Goal: Task Accomplishment & Management: Manage account settings

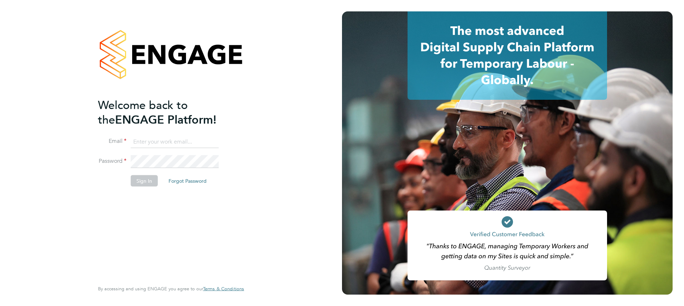
type input "Daniel.Templeton@vgcgroup.co.uk"
click at [147, 178] on button "Sign In" at bounding box center [144, 180] width 27 height 11
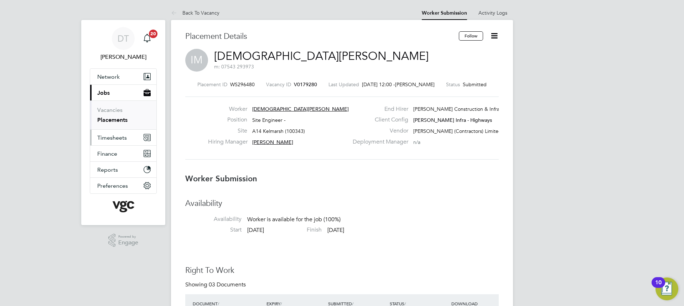
click at [118, 137] on span "Timesheets" at bounding box center [112, 137] width 30 height 7
click at [112, 91] on button "Current page: Jobs" at bounding box center [123, 93] width 66 height 16
click at [118, 117] on link "Placements" at bounding box center [112, 119] width 30 height 7
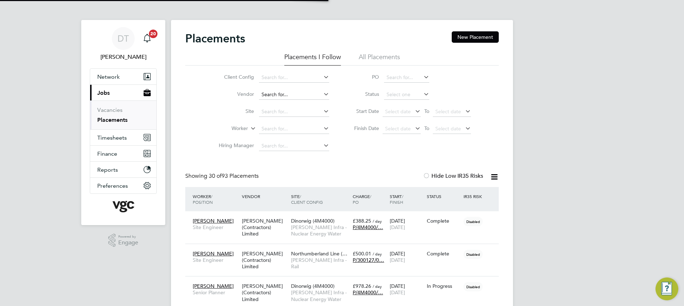
scroll to position [4, 4]
click at [279, 131] on input at bounding box center [294, 129] width 70 height 10
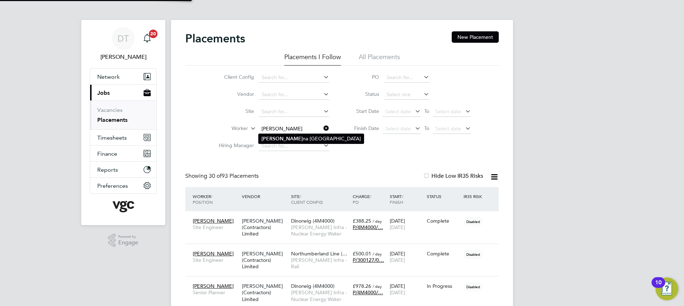
click at [281, 140] on li "[PERSON_NAME] na [GEOGRAPHIC_DATA]" at bounding box center [311, 139] width 105 height 10
type input "[PERSON_NAME]"
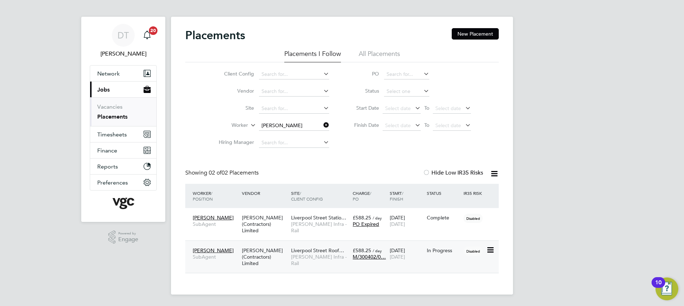
click at [488, 251] on icon at bounding box center [489, 250] width 7 height 9
click at [216, 256] on span "SubAgent" at bounding box center [216, 257] width 46 height 6
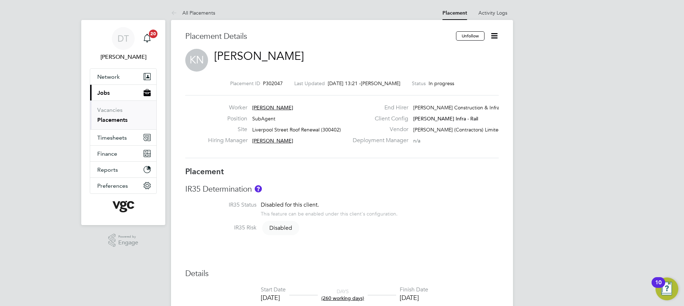
click at [496, 34] on icon at bounding box center [494, 35] width 9 height 9
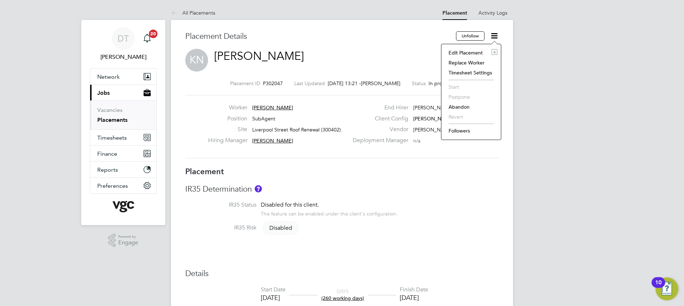
click at [469, 51] on li "Edit Placement e" at bounding box center [471, 53] width 52 height 10
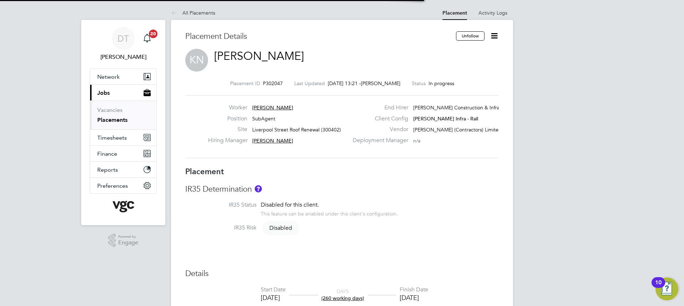
scroll to position [4, 4]
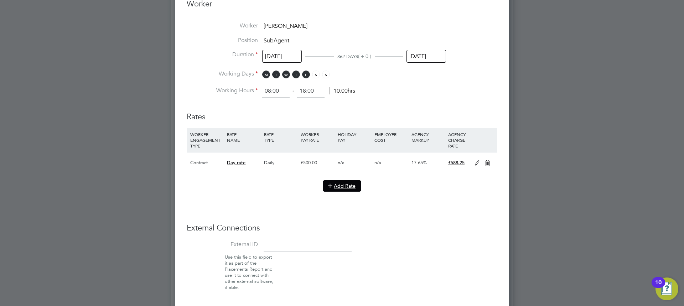
click at [332, 186] on icon at bounding box center [329, 185] width 5 height 5
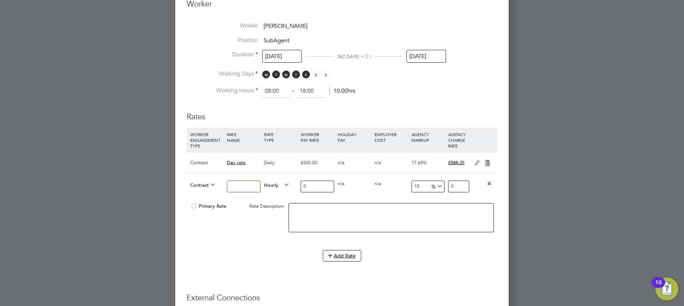
click at [249, 183] on input at bounding box center [243, 187] width 33 height 12
type input "Weekend day"
click at [283, 201] on li "DAILY" at bounding box center [276, 200] width 31 height 9
drag, startPoint x: 311, startPoint y: 187, endPoint x: 298, endPoint y: 186, distance: 13.6
click at [298, 186] on div "Contract Weekend day Daily 0 0 n/a 0 n/a 15 0 % 0" at bounding box center [342, 186] width 311 height 26
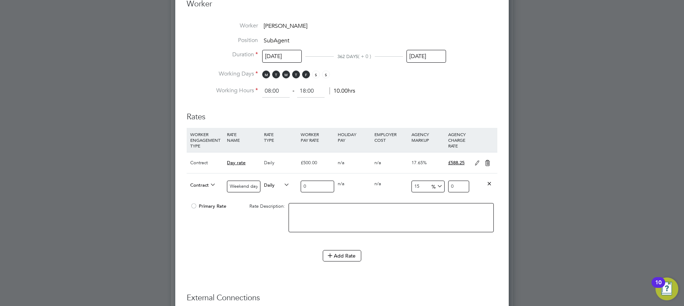
type input "6"
type input "6.9"
type input "66"
type input "75.9"
type input "665"
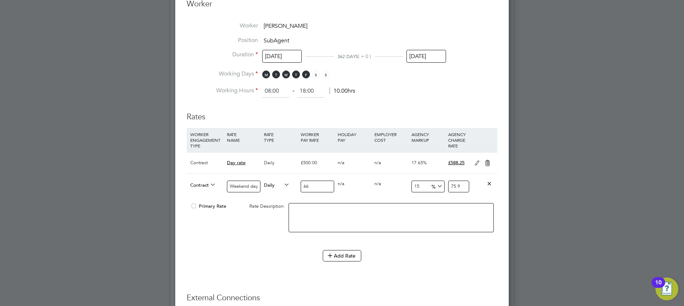
type input "764.75"
type input "665"
click at [429, 183] on span "%" at bounding box center [436, 186] width 15 height 8
click at [426, 183] on input "15" at bounding box center [427, 187] width 33 height 12
type input "1"
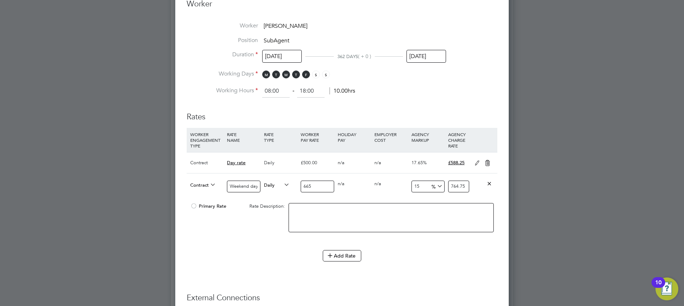
type input "671.65"
type input "17"
type input "778.05"
type input "17.6"
type input "782.04"
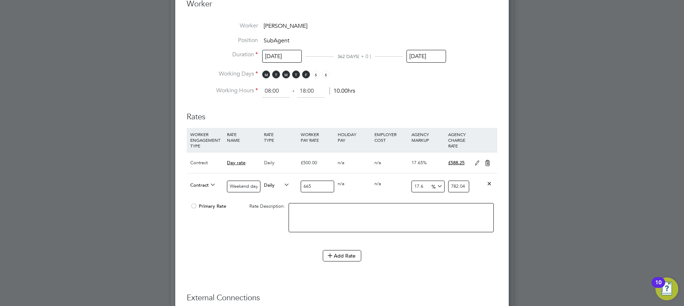
type input "17.65"
type input "782.3725"
type input "17.65"
click at [264, 227] on div "Primary Rate Rate Description:" at bounding box center [342, 220] width 311 height 43
click at [343, 250] on button "Add Rate" at bounding box center [342, 255] width 38 height 11
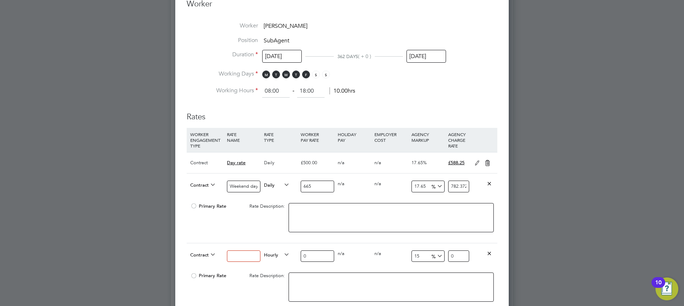
click at [236, 252] on input at bounding box center [243, 256] width 33 height 12
type input "Weekend night"
drag, startPoint x: 313, startPoint y: 253, endPoint x: 293, endPoint y: 253, distance: 19.9
click at [293, 253] on div "Contract Weekend night Hourly 0 0 n/a 0 n/a 15 0 % 0" at bounding box center [342, 256] width 311 height 26
type input "8"
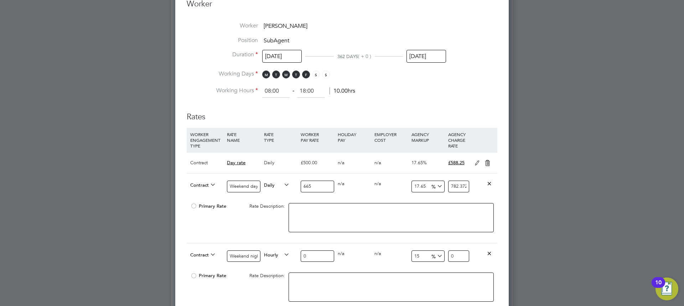
type input "9.2"
type input "83"
type input "95.45"
type input "830"
type input "954.5"
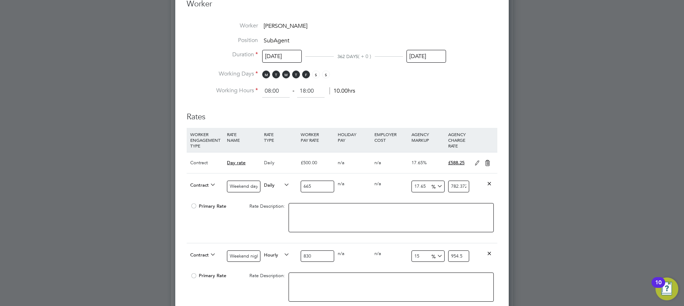
type input "830"
click at [423, 256] on input "15" at bounding box center [427, 256] width 33 height 12
type input "1"
type input "838.3"
type input "17"
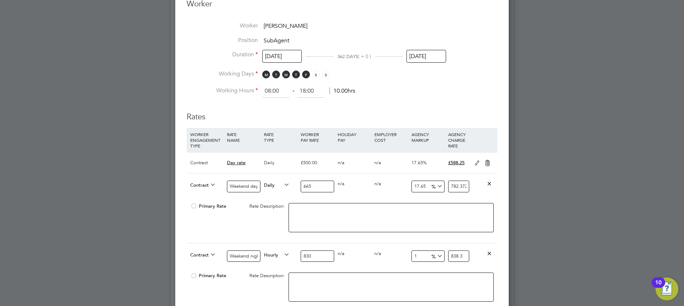
type input "971.1"
type input "17.6"
type input "976.08"
type input "17.65"
type input "976.495"
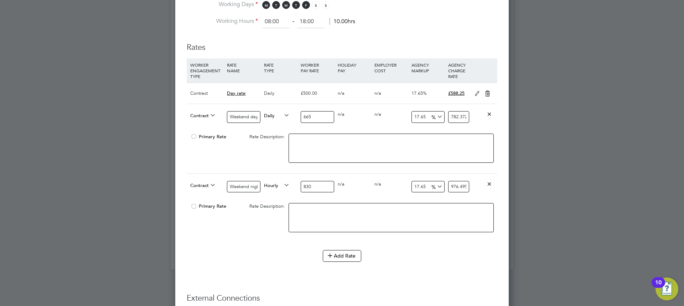
scroll to position [427, 0]
type input "17.65"
click at [342, 250] on button "Add Rate" at bounding box center [342, 253] width 38 height 11
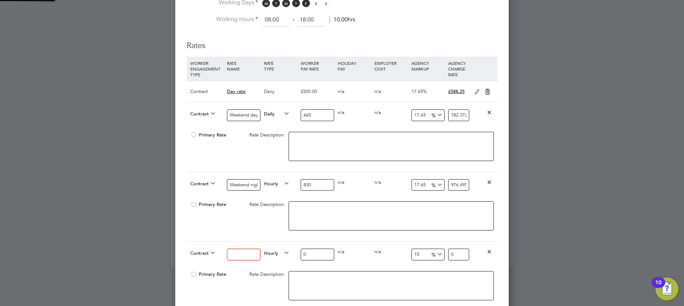
scroll to position [871, 334]
click at [240, 250] on input at bounding box center [243, 255] width 33 height 12
type input "Weekday night"
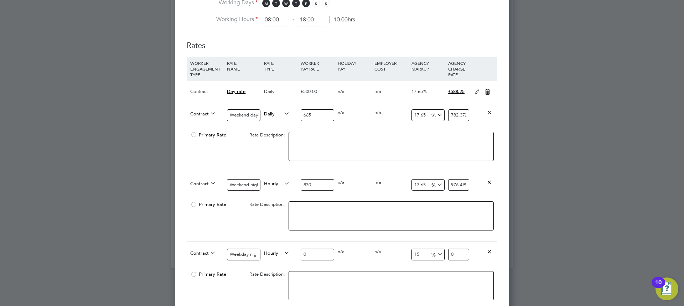
drag, startPoint x: 311, startPoint y: 255, endPoint x: 277, endPoint y: 251, distance: 34.3
click at [277, 251] on div "Contract Weekday night Hourly 0 0 n/a 0 n/a 15 0 % 0" at bounding box center [342, 254] width 311 height 26
type input "6"
type input "6.9"
type input "66"
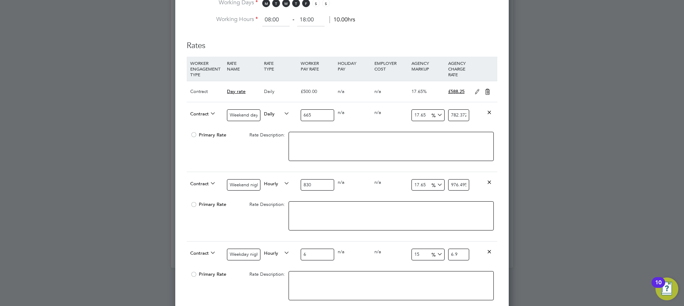
type input "75.9"
type input "665"
type input "764.75"
type input "665"
click at [424, 255] on input "15" at bounding box center [427, 255] width 33 height 12
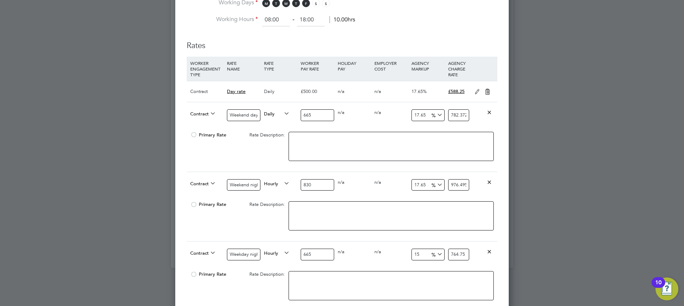
type input "1"
type input "671.65"
type input "17"
type input "778.05"
type input "17.6"
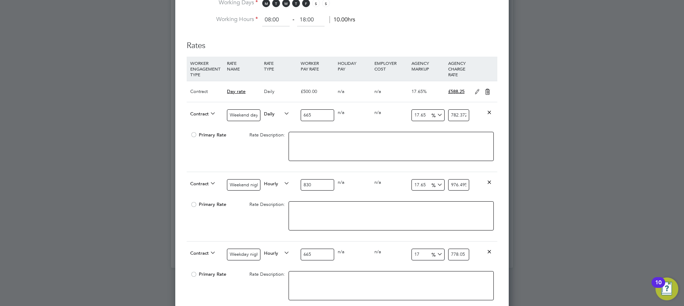
type input "782.04"
type input "17.65"
type input "782.3725"
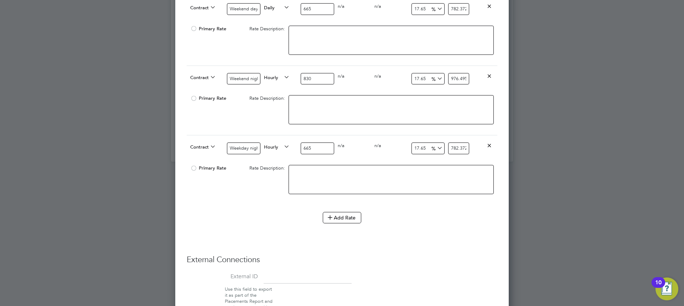
scroll to position [534, 0]
type input "17.65"
click at [339, 220] on button "Add Rate" at bounding box center [342, 216] width 38 height 11
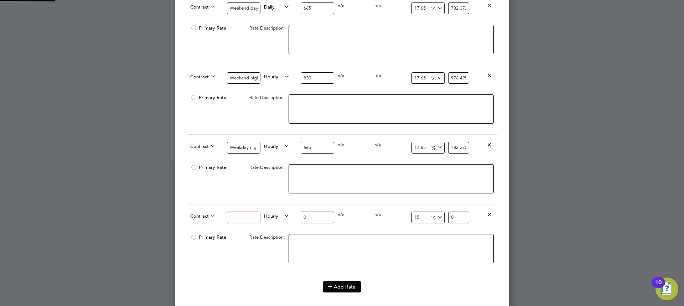
scroll to position [941, 334]
click at [237, 215] on input at bounding box center [243, 218] width 33 height 12
type input "Bank hoklidays"
click at [489, 212] on icon at bounding box center [488, 214] width 5 height 5
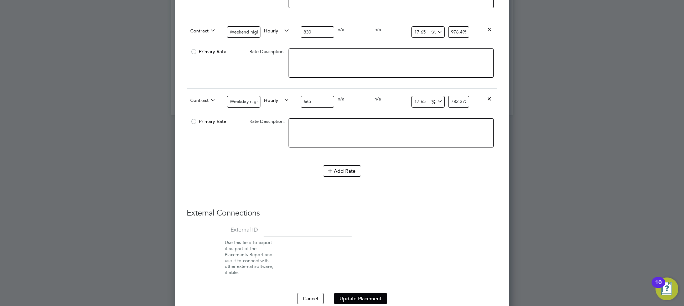
scroll to position [591, 0]
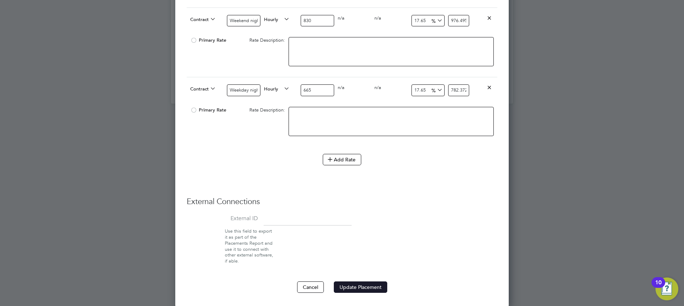
click at [360, 288] on button "Update Placement" at bounding box center [360, 286] width 53 height 11
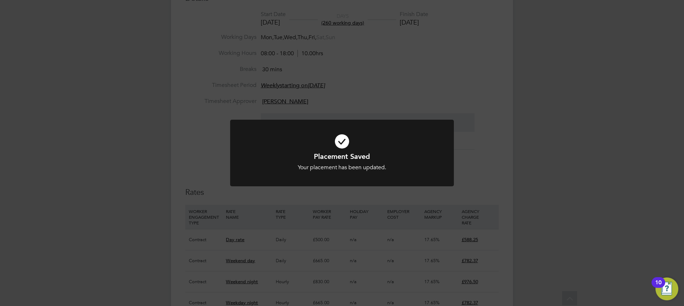
scroll to position [320, 0]
